Goal: Task Accomplishment & Management: Complete application form

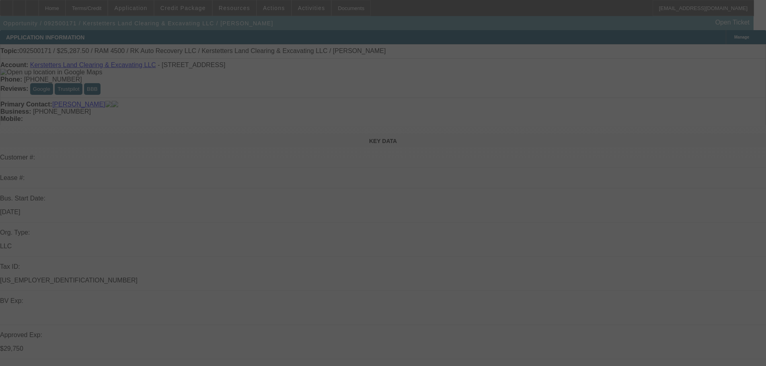
select select "0.15"
select select "2"
select select "0"
select select "6"
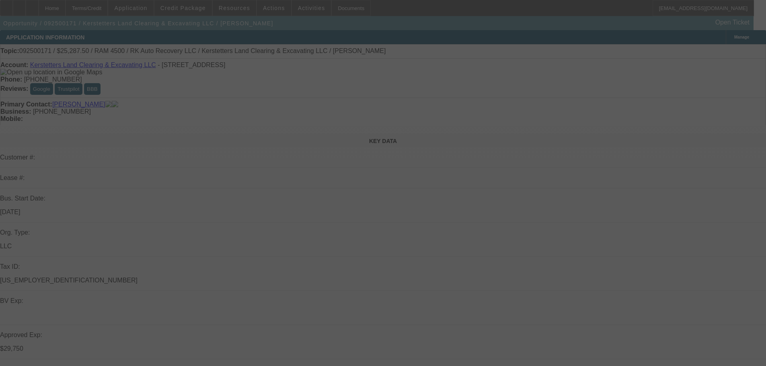
select select "0.15"
select select "2"
select select "0"
select select "6"
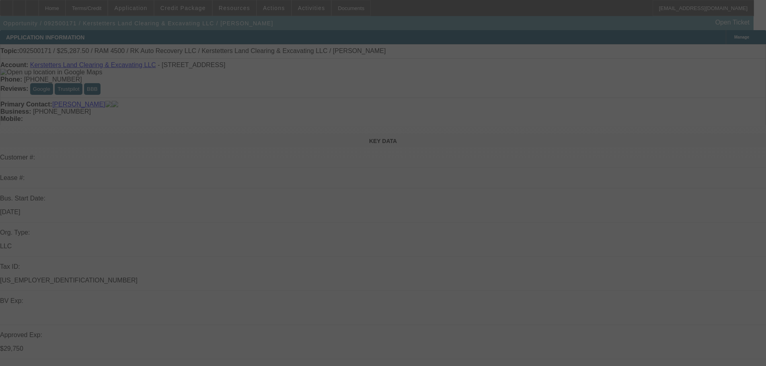
select select "0.15"
select select "2"
select select "0"
select select "6"
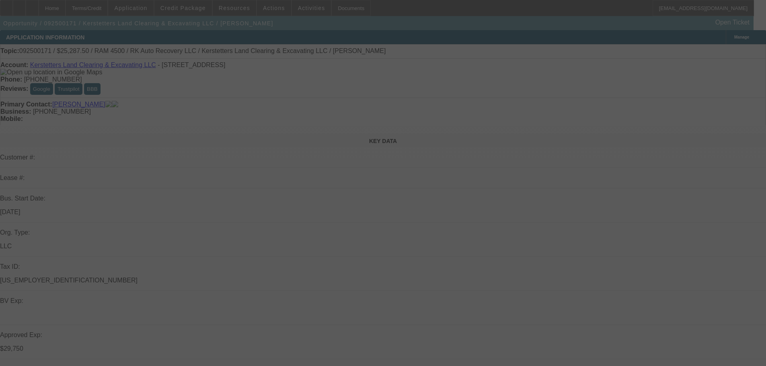
select select "0.15"
select select "2"
select select "0"
select select "6"
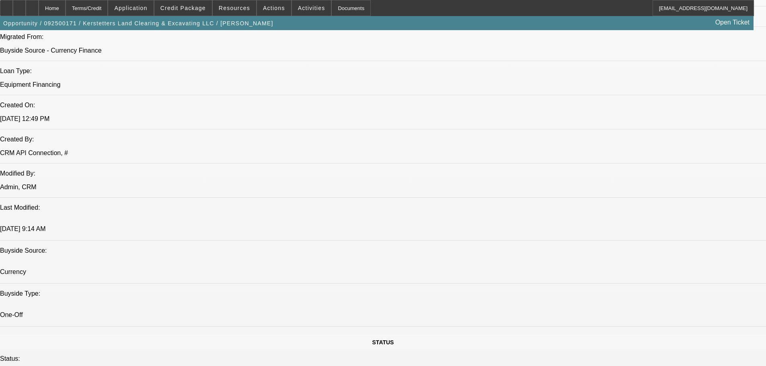
scroll to position [603, 0]
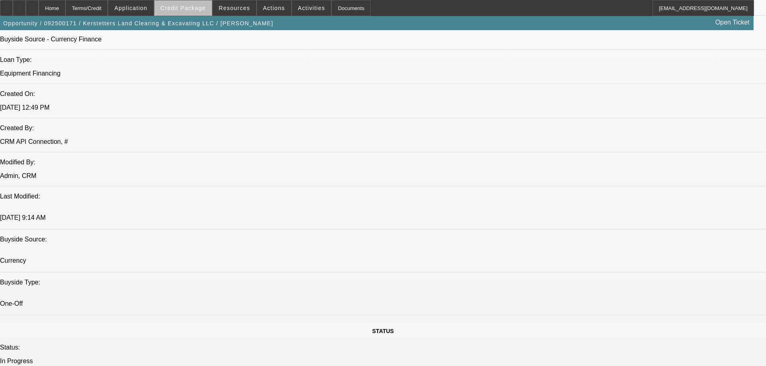
click at [200, 5] on span "Credit Package" at bounding box center [182, 8] width 45 height 6
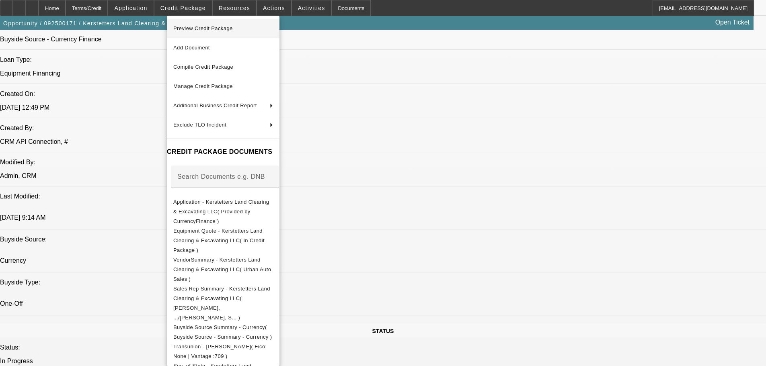
click at [201, 25] on span "Preview Credit Package" at bounding box center [223, 29] width 100 height 10
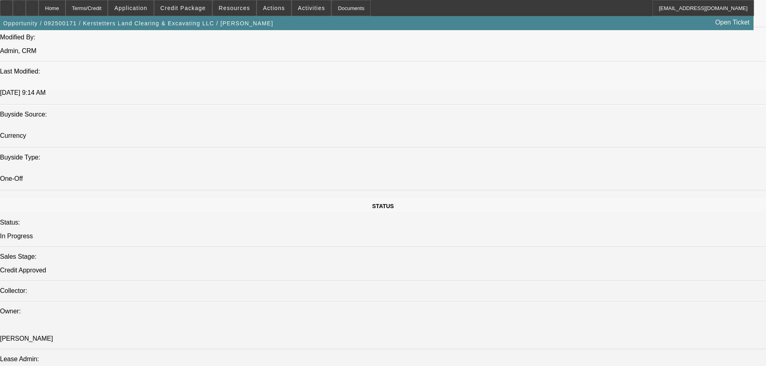
scroll to position [884, 0]
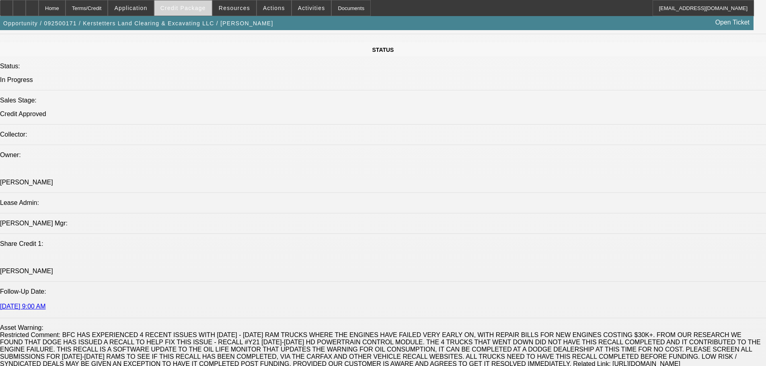
click at [193, 2] on span at bounding box center [182, 7] width 57 height 19
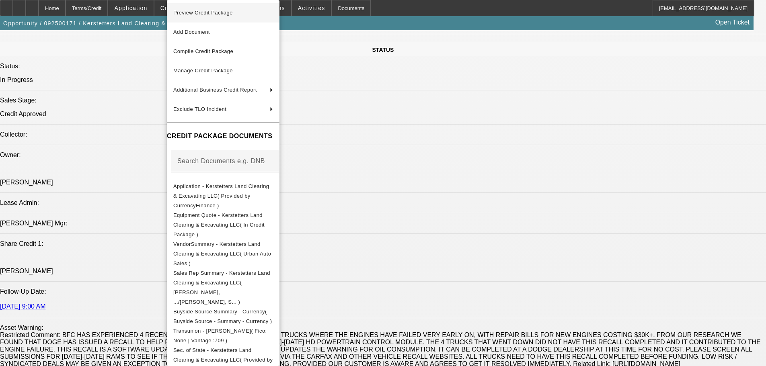
click at [198, 11] on span "Preview Credit Package" at bounding box center [202, 13] width 59 height 6
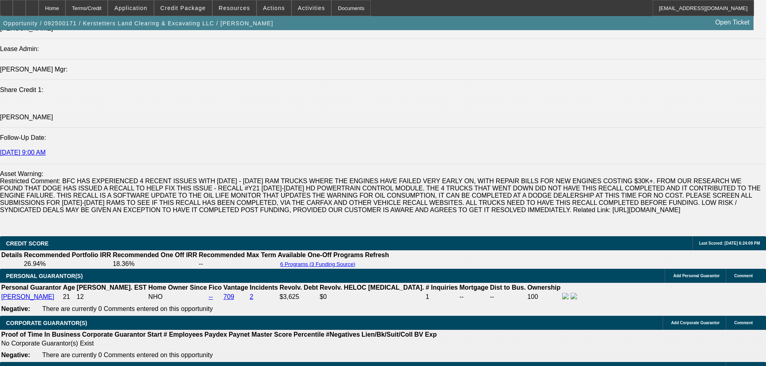
scroll to position [1125, 0]
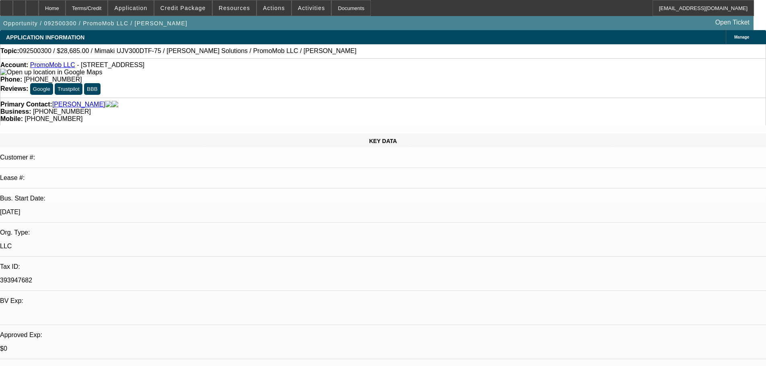
select select "0"
select select "6"
select select "0"
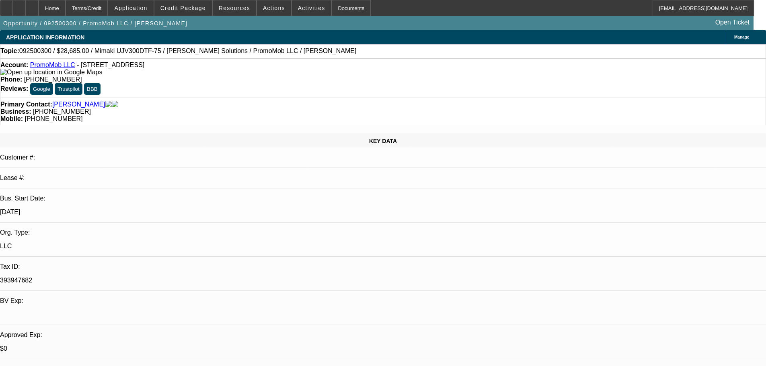
select select "0"
select select "6"
select select "0"
select select "2"
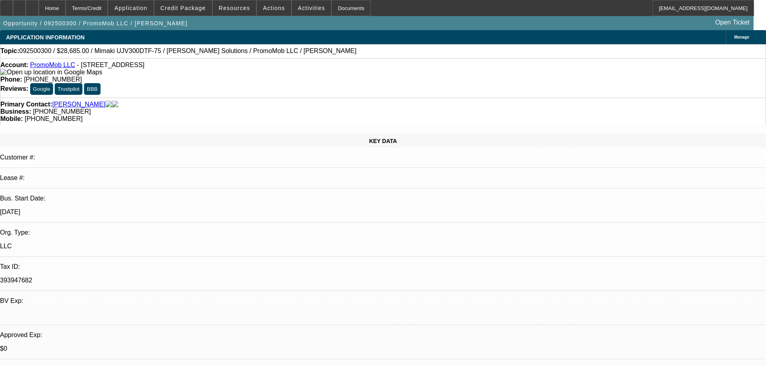
select select "2"
select select "0"
select select "6"
click at [179, 10] on span "Credit Package" at bounding box center [182, 8] width 45 height 6
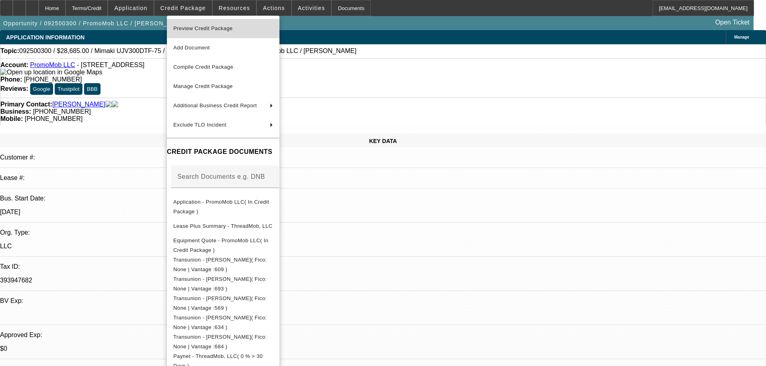
click at [188, 29] on span "Preview Credit Package" at bounding box center [202, 28] width 59 height 6
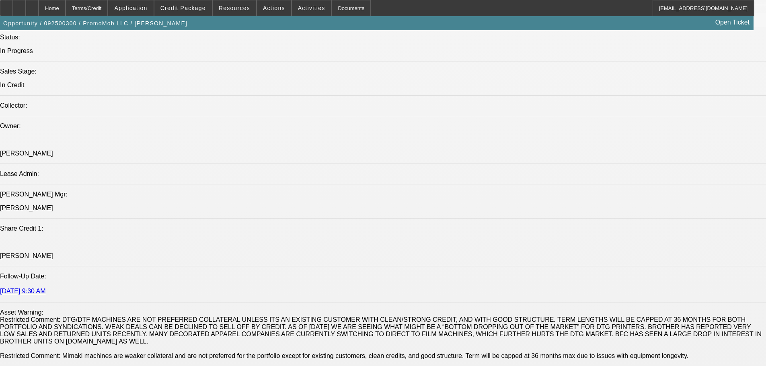
scroll to position [884, 0]
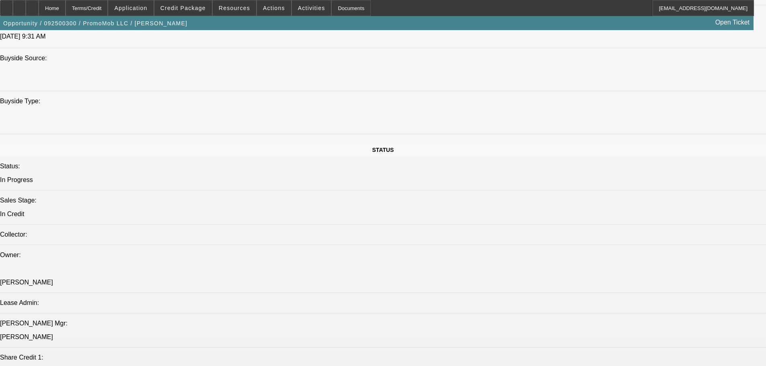
scroll to position [522, 0]
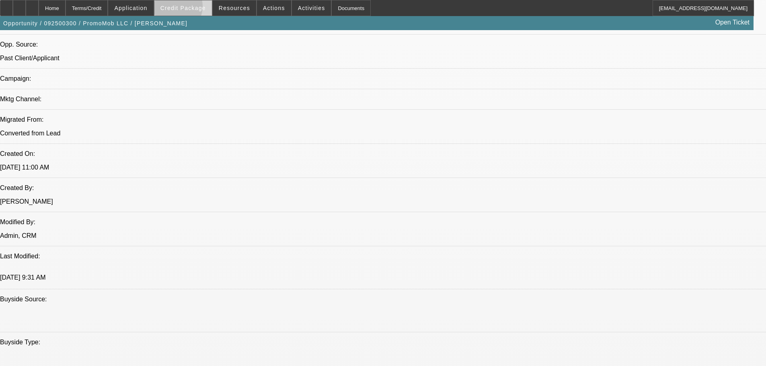
click at [185, 8] on span "Credit Package" at bounding box center [182, 8] width 45 height 6
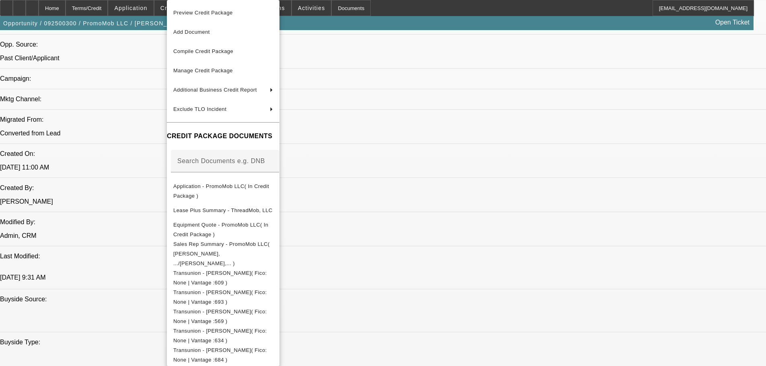
click at [431, 324] on div at bounding box center [383, 183] width 766 height 366
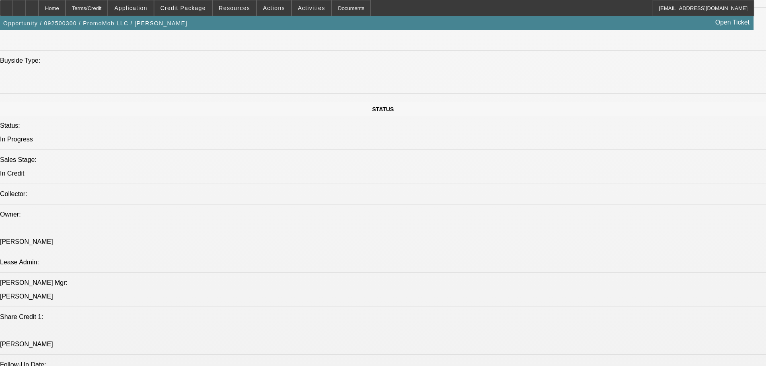
scroll to position [804, 0]
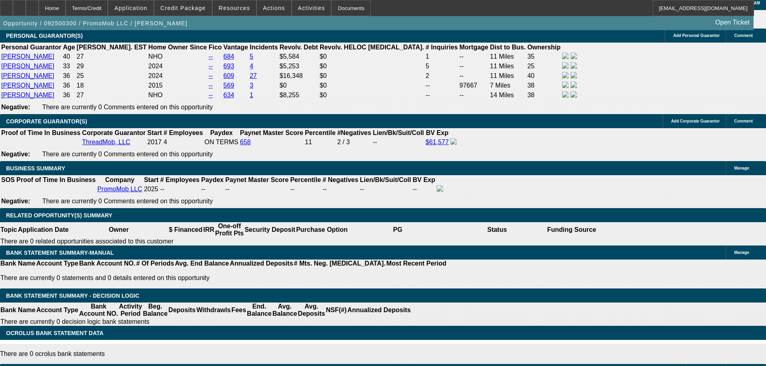
scroll to position [1447, 0]
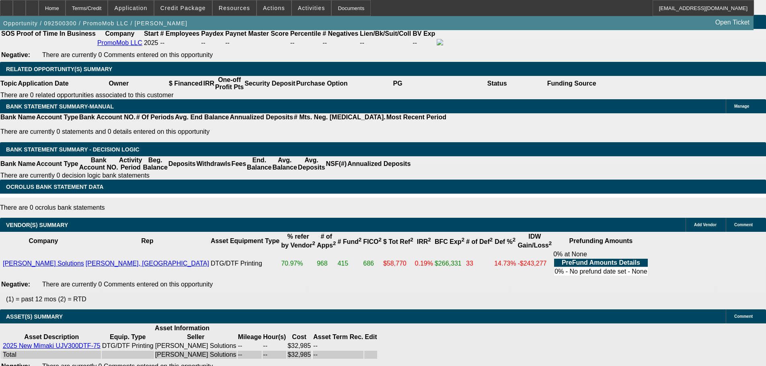
select select "4"
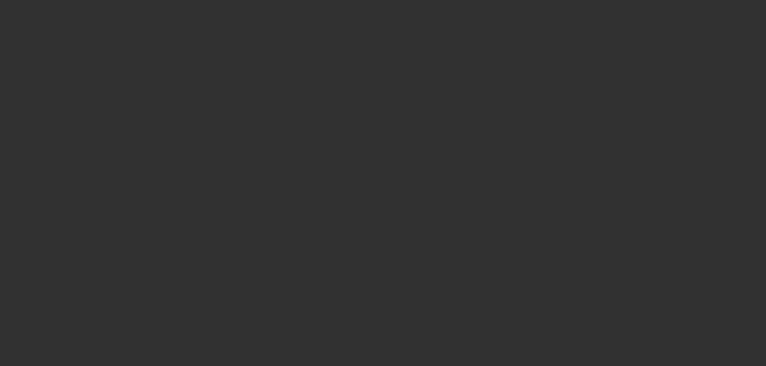
scroll to position [0, 0]
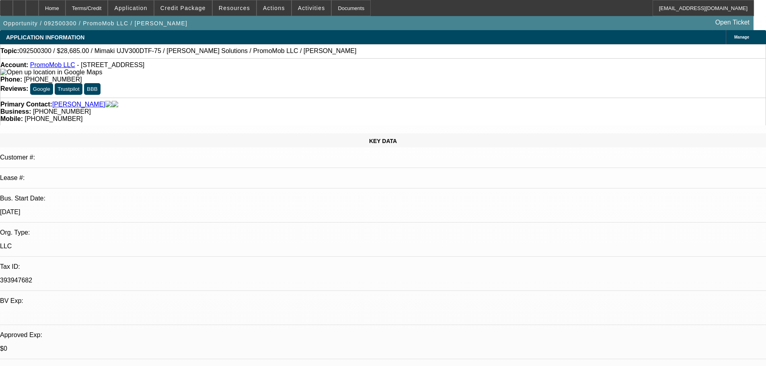
type textarea "SEE MY NEGATIVES AND COMMENTS- PASS FOR ME BUT FEEL FREE TO GET A 2ND OPINION."
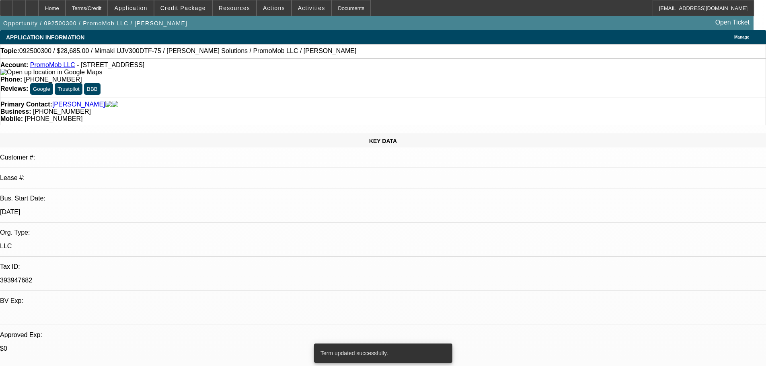
select select "0"
select select "6"
select select "0"
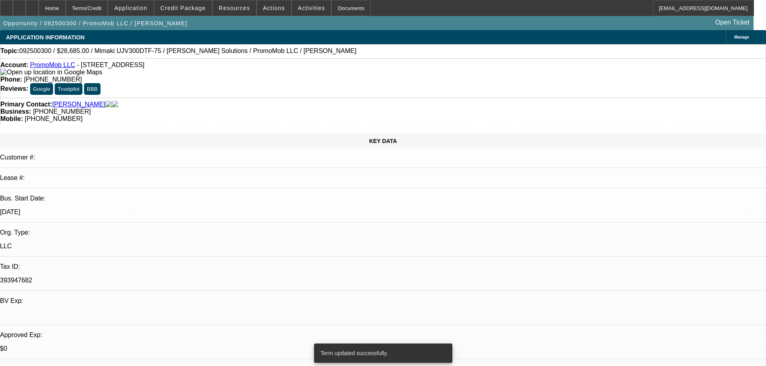
select select "0"
select select "6"
select select "0"
select select "2"
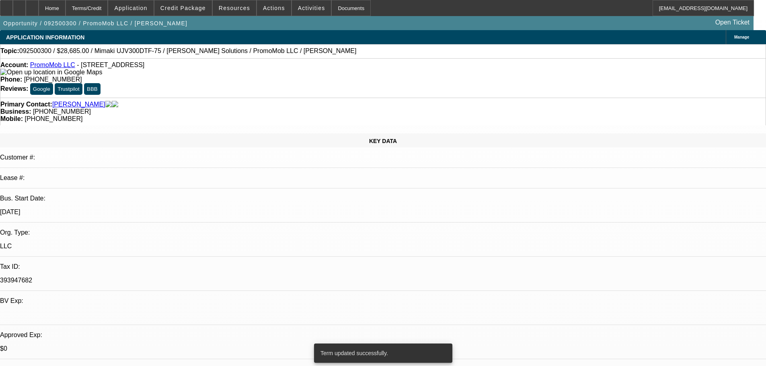
select select "2"
select select "0"
select select "6"
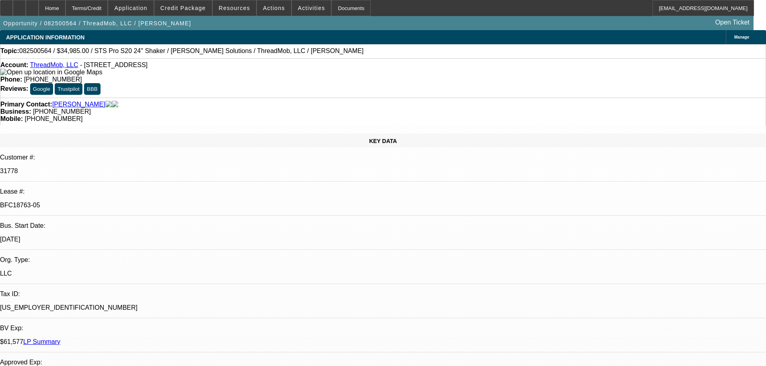
select select "0"
select select "2"
select select "0"
select select "6"
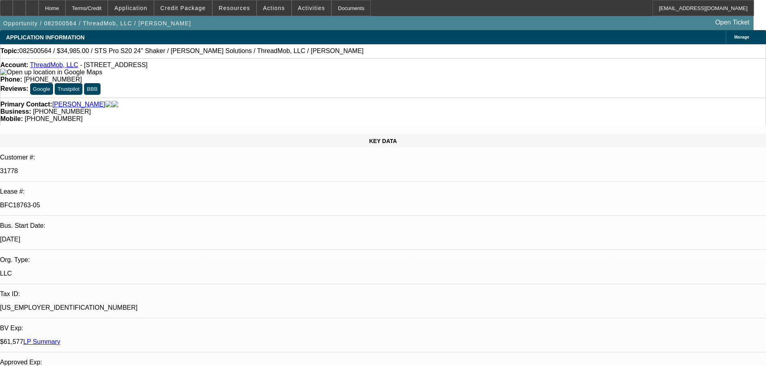
select select "0"
select select "6"
select select "0"
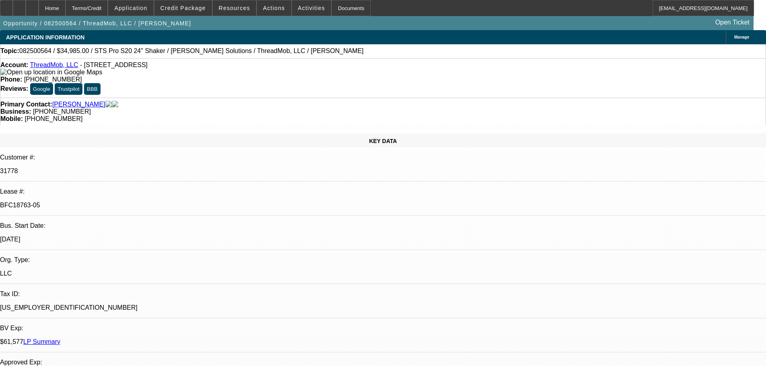
select select "0"
select select "6"
select select "0"
select select "2"
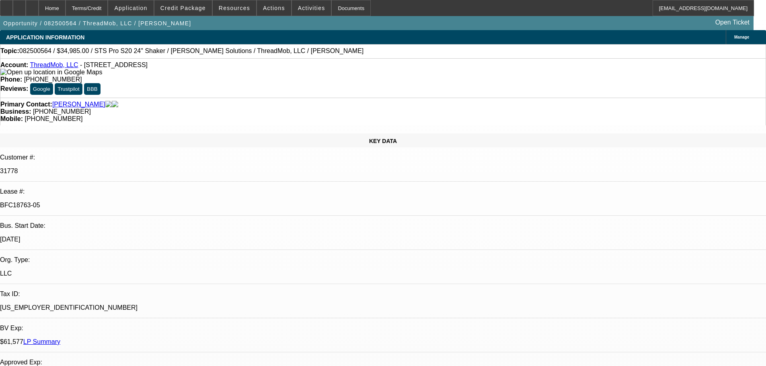
select select "2"
select select "0"
select select "6"
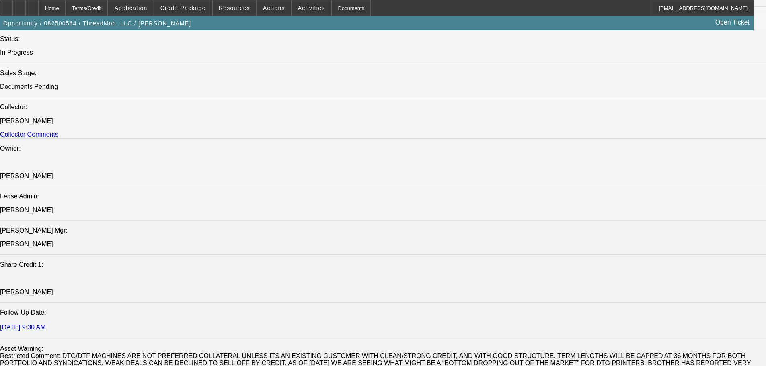
scroll to position [844, 0]
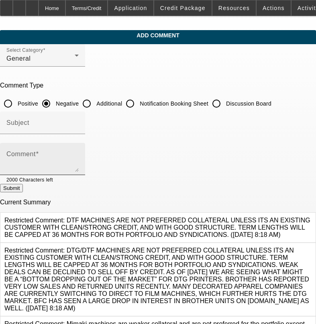
click at [79, 154] on textarea "Comment" at bounding box center [42, 162] width 72 height 19
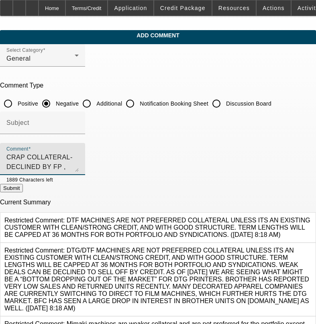
click at [79, 158] on textarea "CRAP COLLATERAL- DECLINED BY FP , THREADMOB THE CCG HAS OPENED 3 NEW DEALS IN P…" at bounding box center [42, 162] width 72 height 19
click at [79, 164] on textarea "CRAP COLLATERAL- DECLINED BY FP , THREADMOB THE CCG HERE HAS OPENED 3 NEW DEALS…" at bounding box center [42, 162] width 72 height 19
click at [79, 167] on textarea "CRAP COLLATERAL- DECLINED BY FP , THREADMOB THE CCG HERE HAS OPENED 3 NEW DEALS…" at bounding box center [42, 162] width 72 height 19
click at [79, 166] on textarea "CRAP COLLATERAL- DECLINED BY FP , THREADMOB THE CCG HERE HAS OPENED 3 NEW DEALS…" at bounding box center [42, 162] width 72 height 19
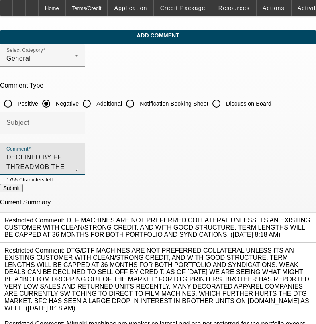
click at [79, 164] on textarea "CRAP COLLATERAL- DECLINED BY FP , THREADMOB THE CCG HERE HAS OPENED 3 NEW DEALS…" at bounding box center [42, 162] width 72 height 19
type textarea "CRAP COLLATERAL- DECLINED BY FP , THREADMOB THE CCG HERE HAS OPENED 3 NEW DEALS…"
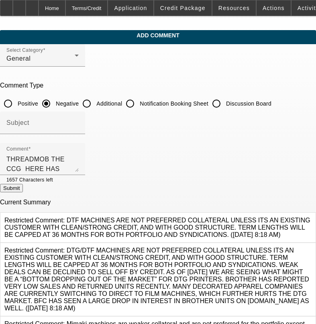
click at [23, 190] on button "Submit" at bounding box center [11, 188] width 23 height 8
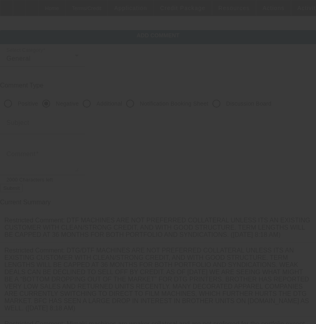
scroll to position [0, 0]
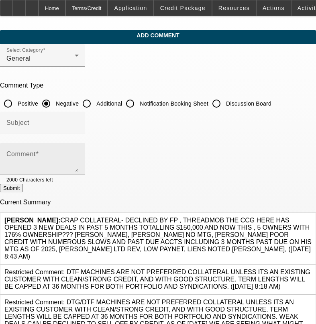
click at [79, 155] on textarea "Comment" at bounding box center [42, 162] width 72 height 19
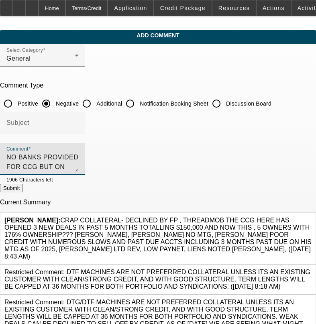
click at [79, 153] on textarea "NO BANKS PROVIDED FOR CCG BUT ON RECENT THRREADMOB DEAL HAS SOME NSFS AND NEAGT…" at bounding box center [42, 162] width 72 height 19
click at [66, 164] on textarea "NO BANKS PROVIDED FOR CCG BUT ON RECENT THRREADMOB DEAL HAS SOME NSFS AND NEGAT…" at bounding box center [42, 162] width 72 height 19
type textarea "NO BANKS PROVIDED FOR CCG BUT ON RECENT THRREADMOB DEAL HAS SOME NSFS AND NEGAT…"
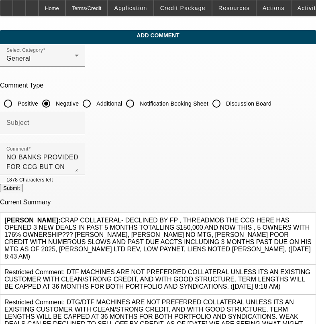
click at [23, 191] on button "Submit" at bounding box center [11, 188] width 23 height 8
